Goal: Browse casually: Explore the website without a specific task or goal

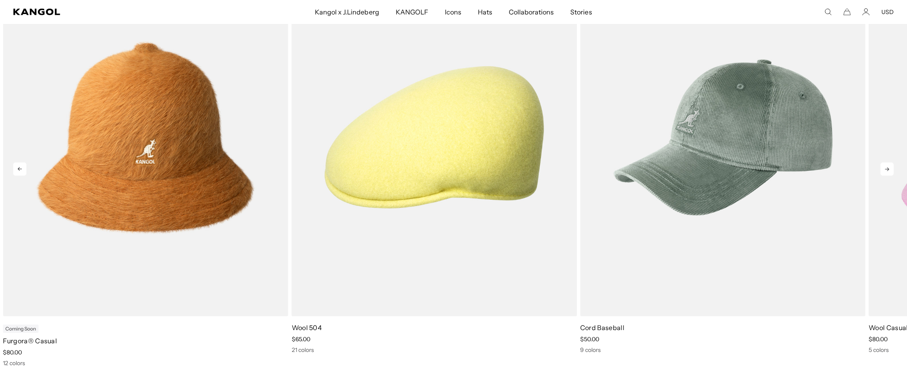
click at [308, 126] on icon at bounding box center [887, 170] width 4 height 4
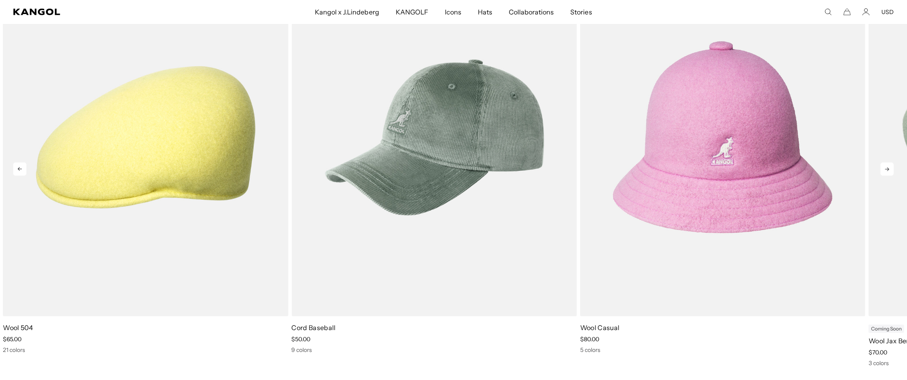
click at [308, 126] on icon at bounding box center [887, 170] width 4 height 4
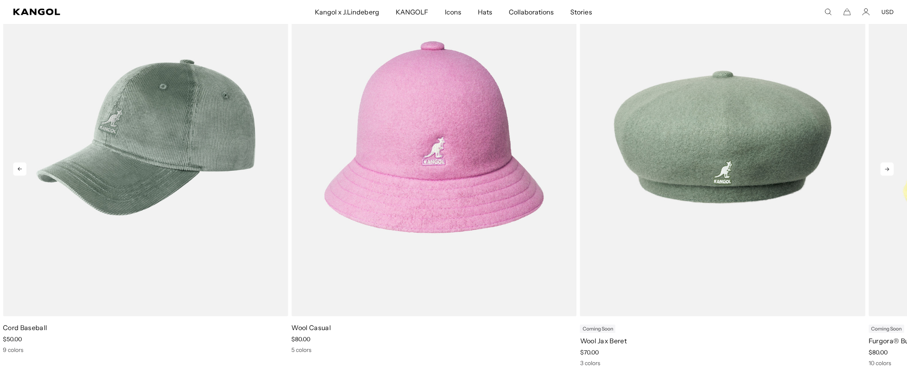
click at [308, 126] on icon at bounding box center [887, 170] width 4 height 4
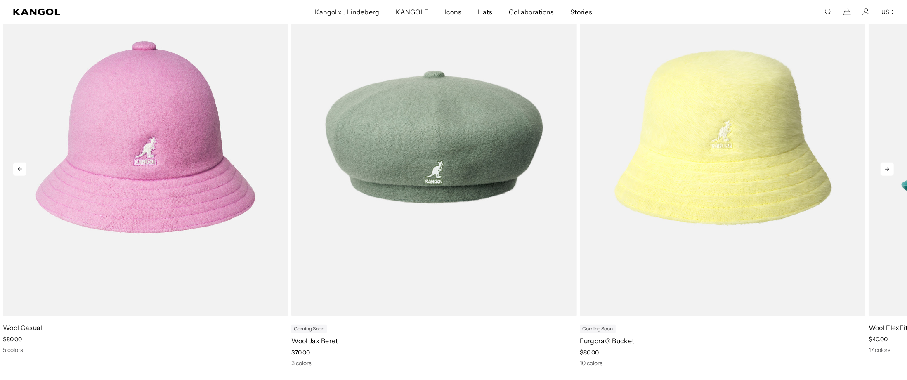
click at [308, 126] on icon at bounding box center [887, 169] width 13 height 13
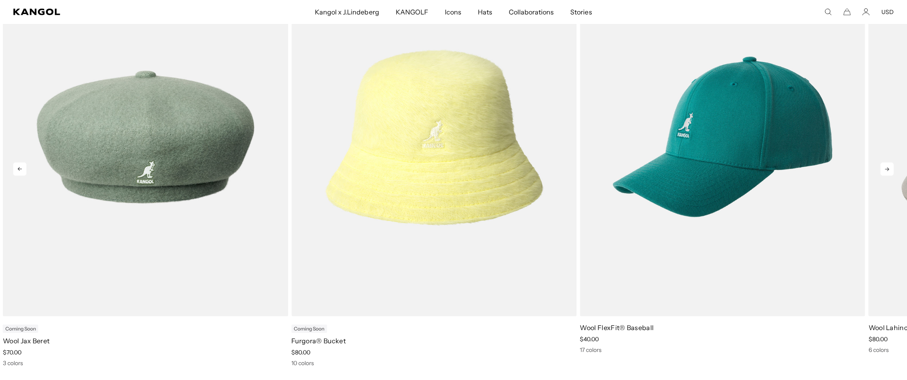
click at [308, 126] on icon at bounding box center [887, 169] width 13 height 13
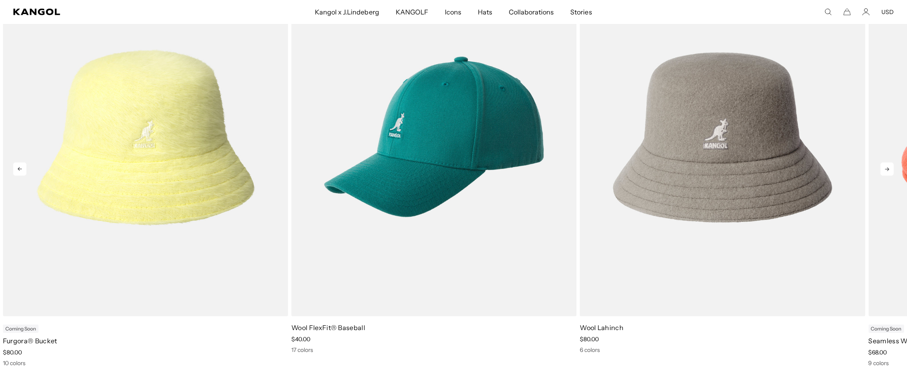
click at [308, 126] on icon at bounding box center [887, 169] width 13 height 13
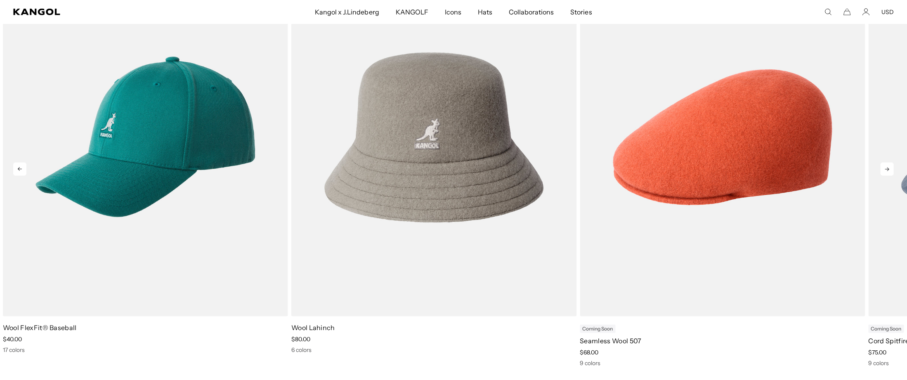
click at [308, 126] on icon at bounding box center [887, 169] width 13 height 13
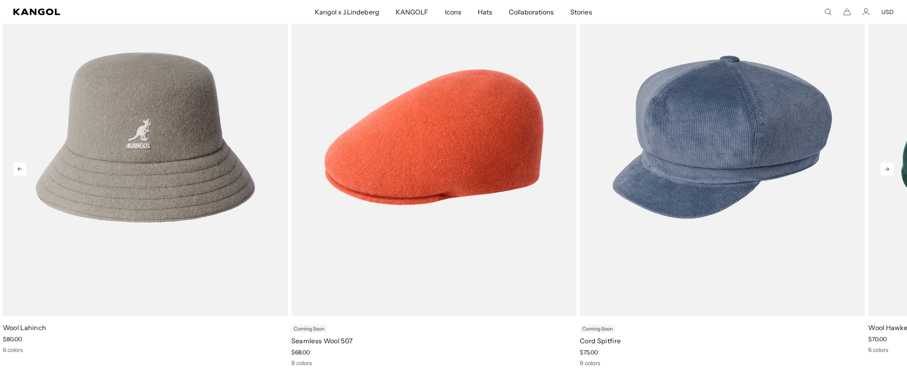
click at [308, 126] on icon at bounding box center [887, 169] width 13 height 13
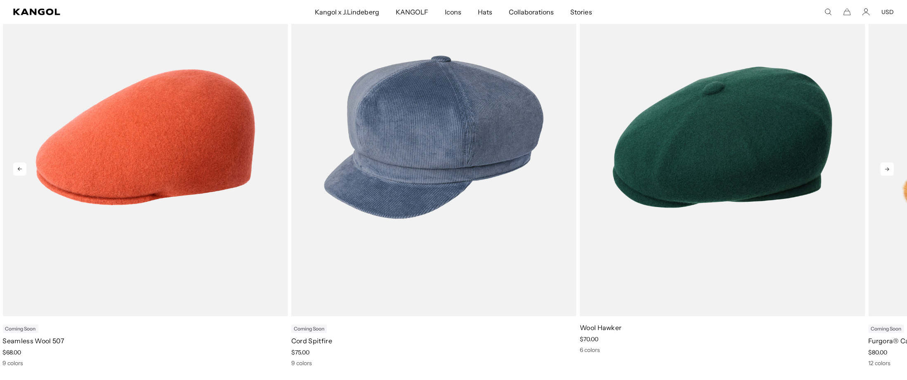
click at [308, 126] on icon at bounding box center [887, 169] width 13 height 13
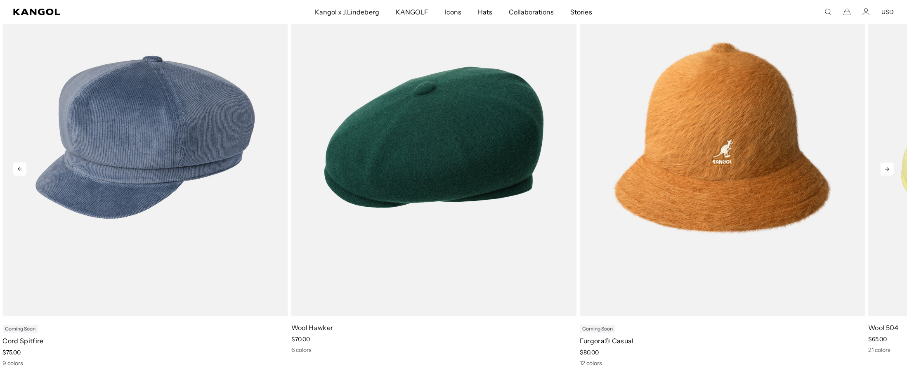
scroll to position [0, 170]
click at [308, 126] on icon at bounding box center [887, 169] width 13 height 13
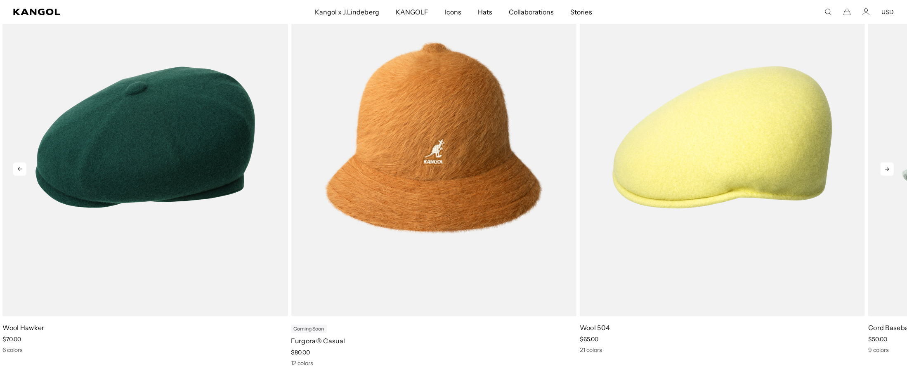
click at [308, 126] on icon at bounding box center [887, 169] width 13 height 13
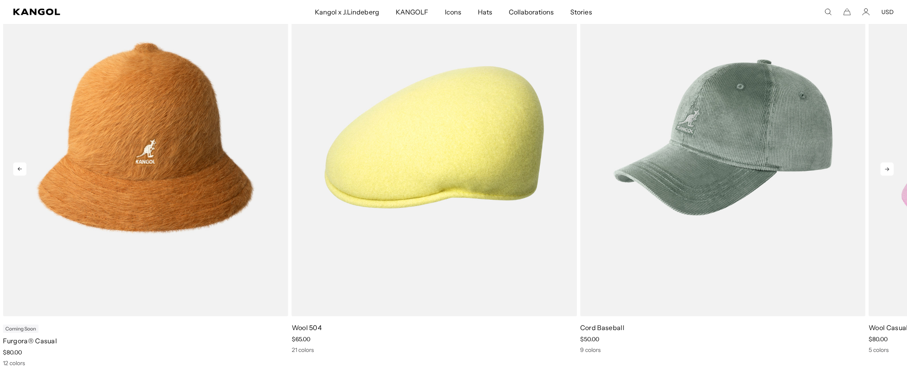
scroll to position [0, 0]
click at [308, 126] on icon at bounding box center [887, 169] width 13 height 13
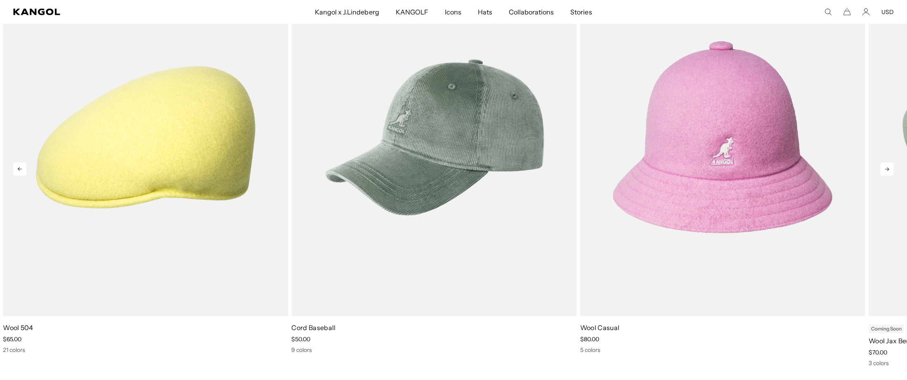
click at [308, 126] on icon at bounding box center [887, 169] width 13 height 13
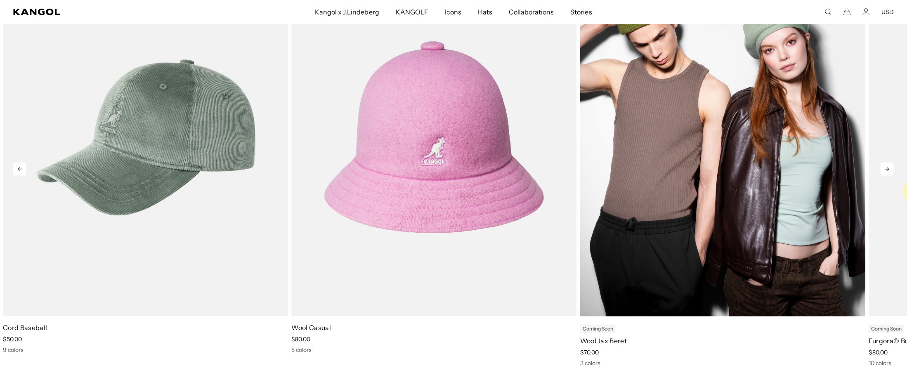
scroll to position [0, 170]
